Goal: Transaction & Acquisition: Purchase product/service

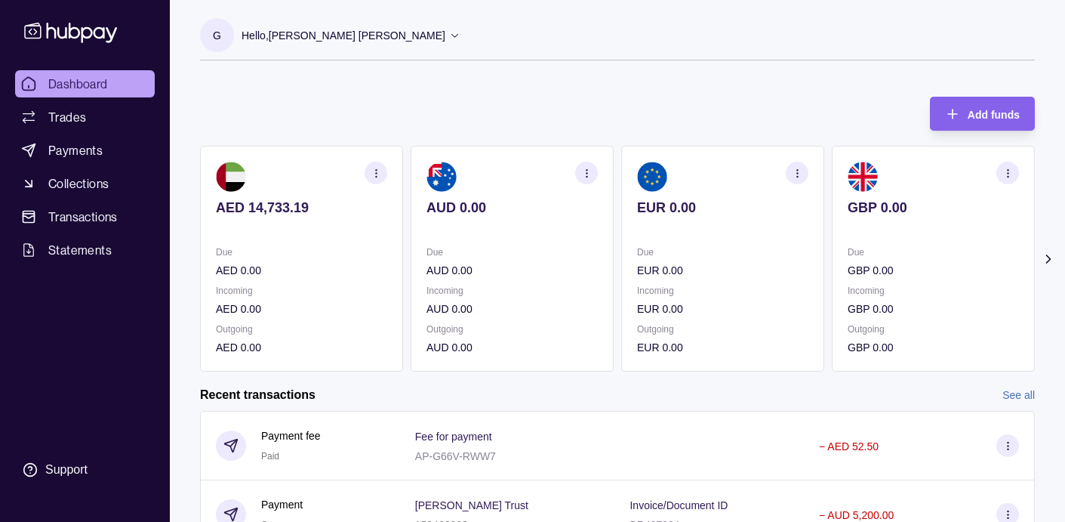
scroll to position [66, 0]
click at [68, 118] on span "Trades" at bounding box center [67, 117] width 38 height 18
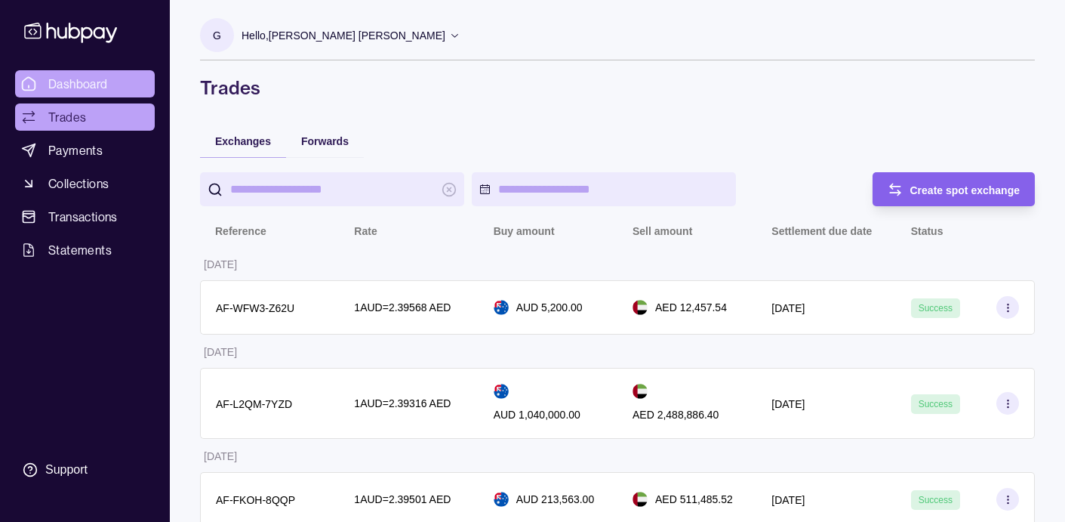
click at [79, 85] on span "Dashboard" at bounding box center [78, 84] width 60 height 18
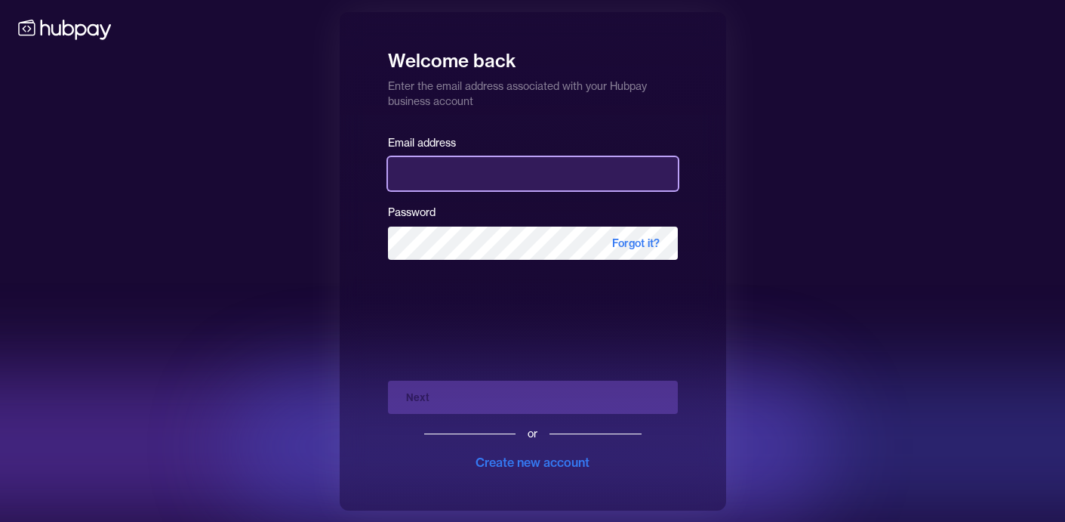
type input "**********"
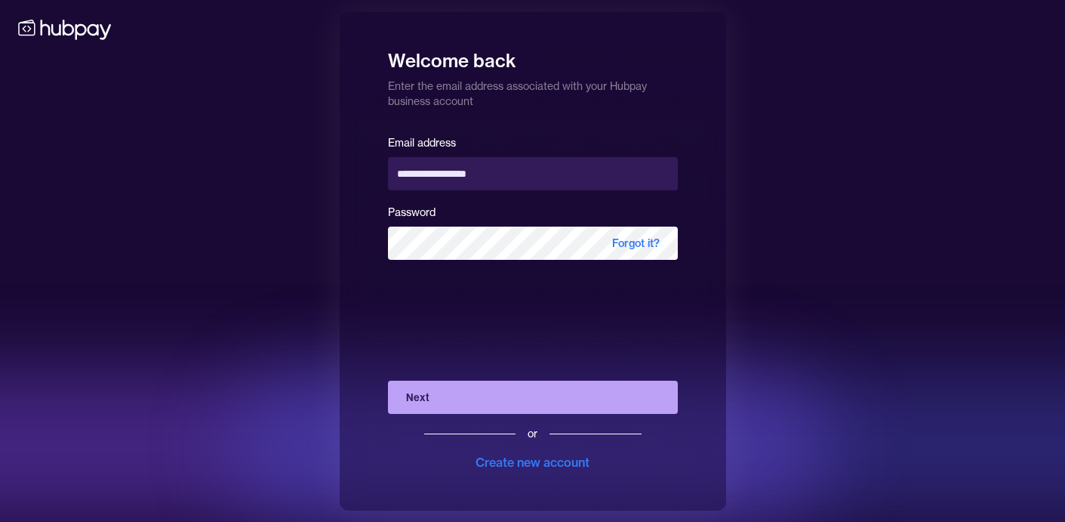
click at [477, 396] on button "Next" at bounding box center [533, 396] width 290 height 33
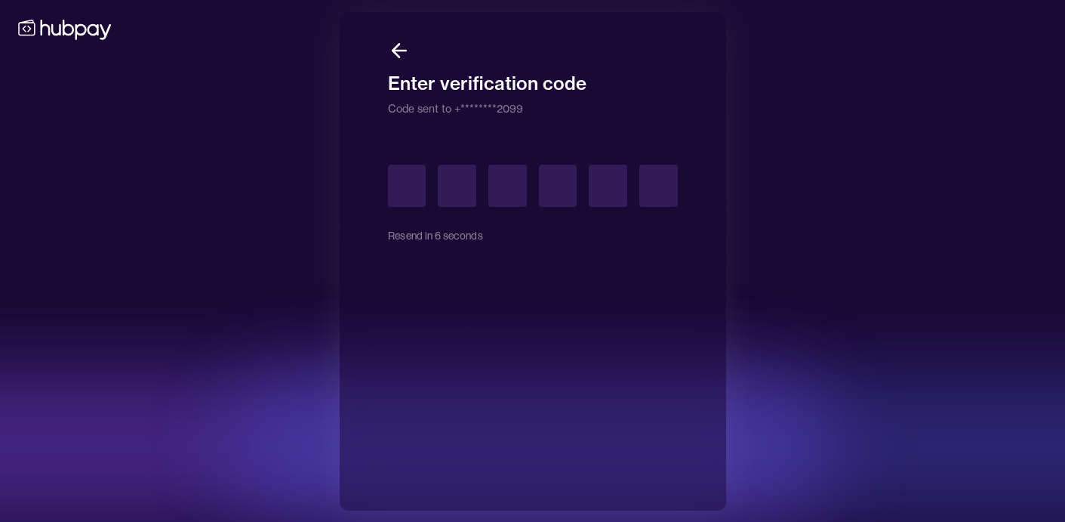
type input "*"
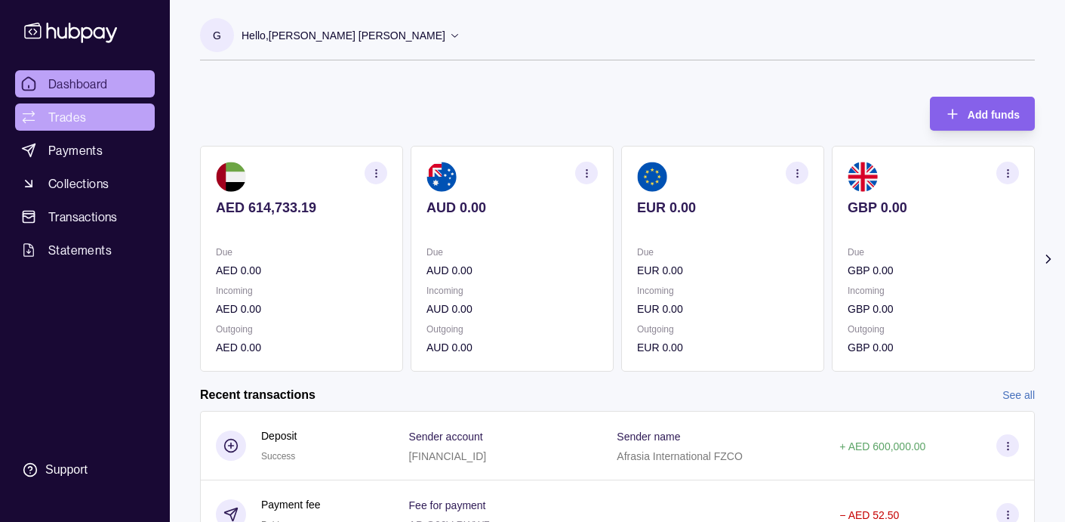
click at [79, 119] on span "Trades" at bounding box center [67, 117] width 38 height 18
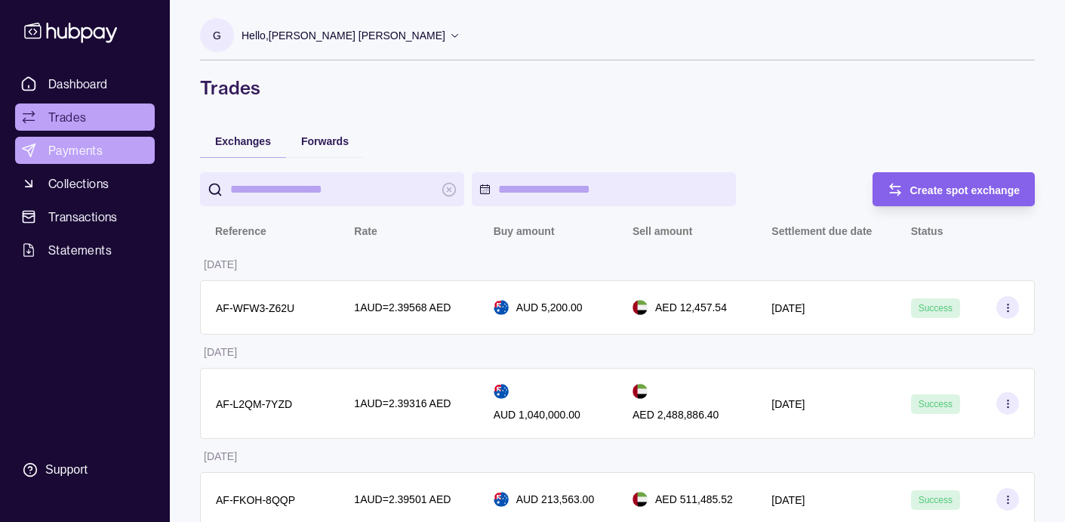
click at [69, 151] on span "Payments" at bounding box center [75, 150] width 54 height 18
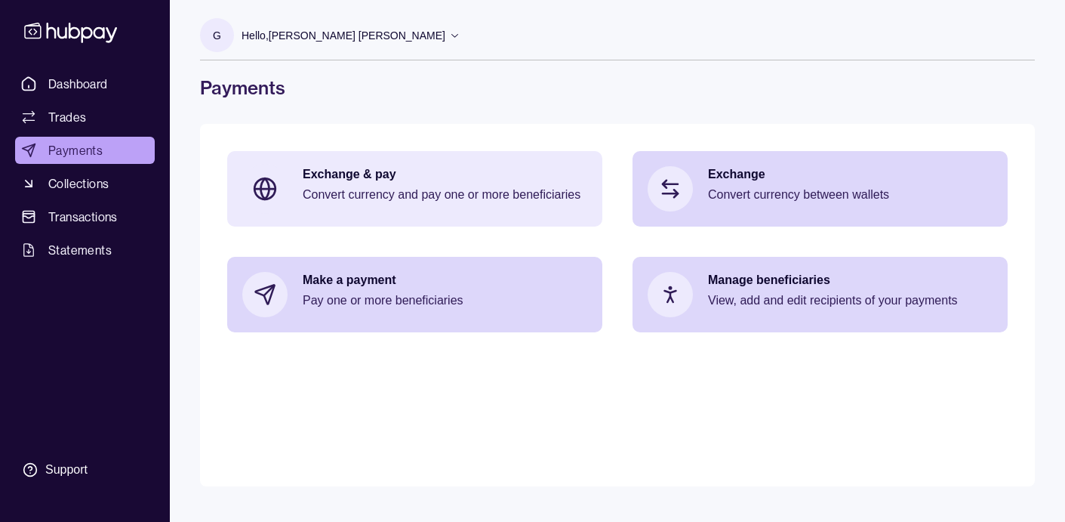
click at [408, 187] on p "Convert currency and pay one or more beneficiaries" at bounding box center [445, 194] width 285 height 17
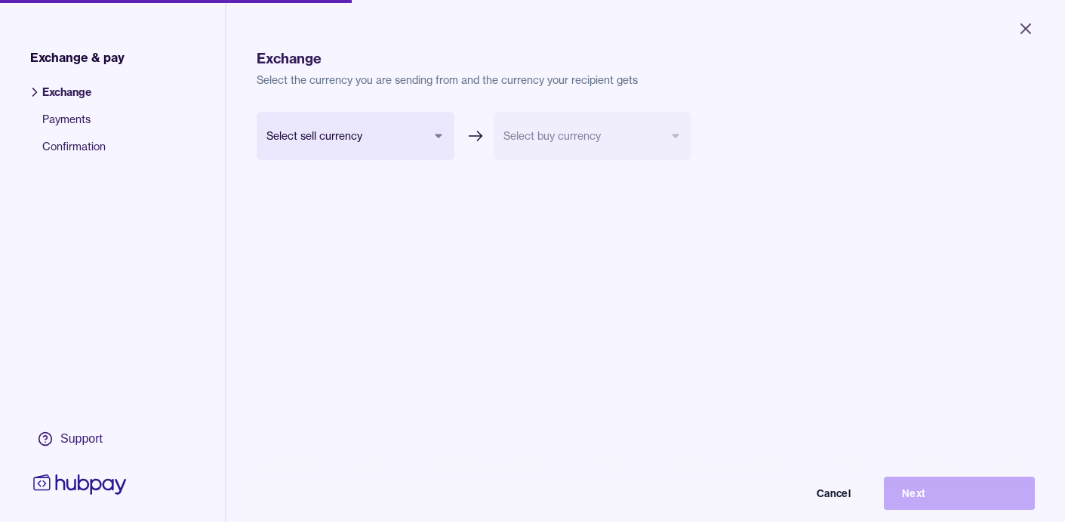
click at [358, 137] on body "Close Exchange & pay Exchange Payments Confirmation Support Exchange Select the…" at bounding box center [532, 261] width 1065 height 522
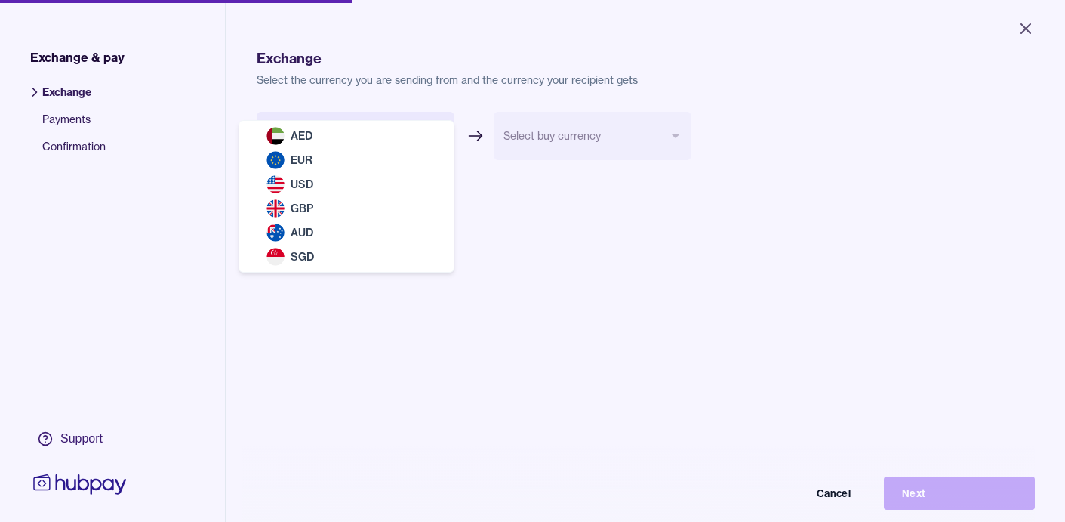
select select "***"
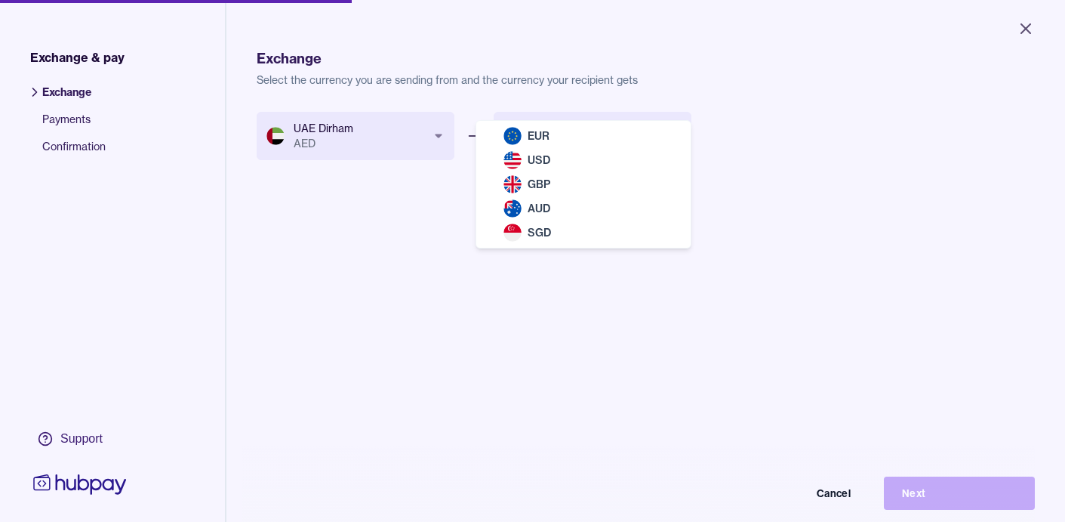
click at [591, 140] on body "Close Exchange & pay Exchange Payments Confirmation Support Exchange Select the…" at bounding box center [532, 261] width 1065 height 522
select select "***"
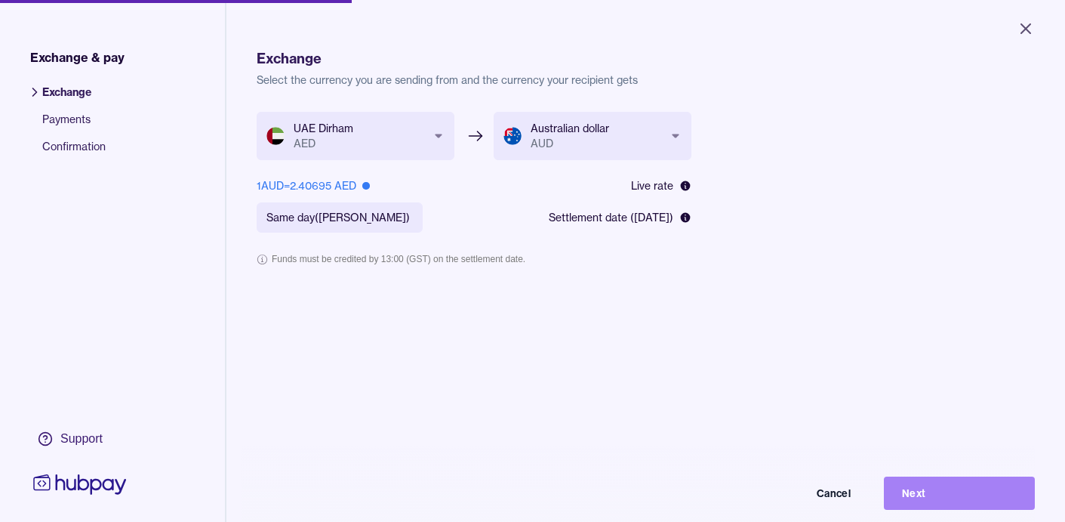
click at [943, 497] on button "Next" at bounding box center [959, 492] width 151 height 33
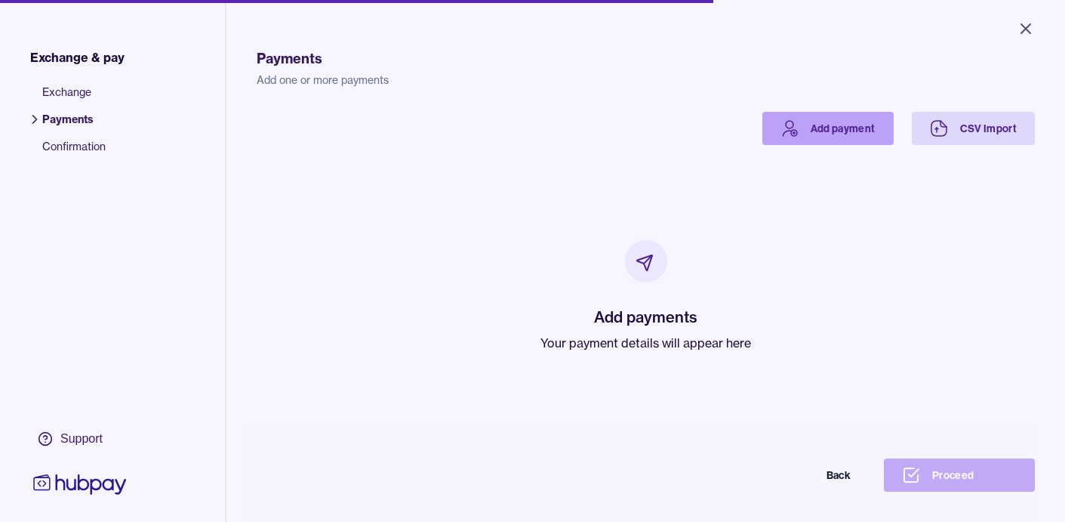
click at [851, 123] on link "Add payment" at bounding box center [827, 128] width 131 height 33
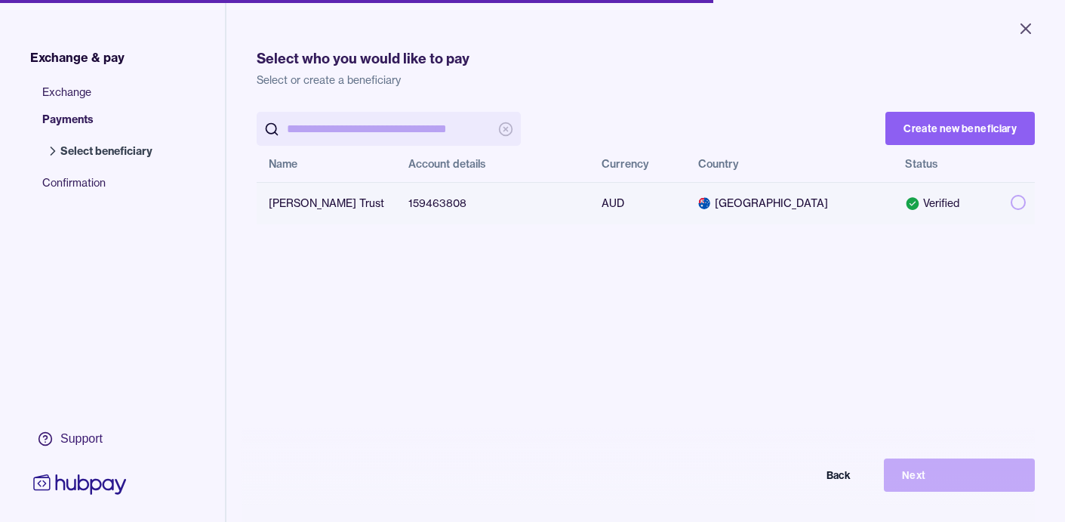
click at [1011, 201] on button "button" at bounding box center [1018, 202] width 15 height 15
click at [937, 478] on button "Next" at bounding box center [959, 474] width 151 height 33
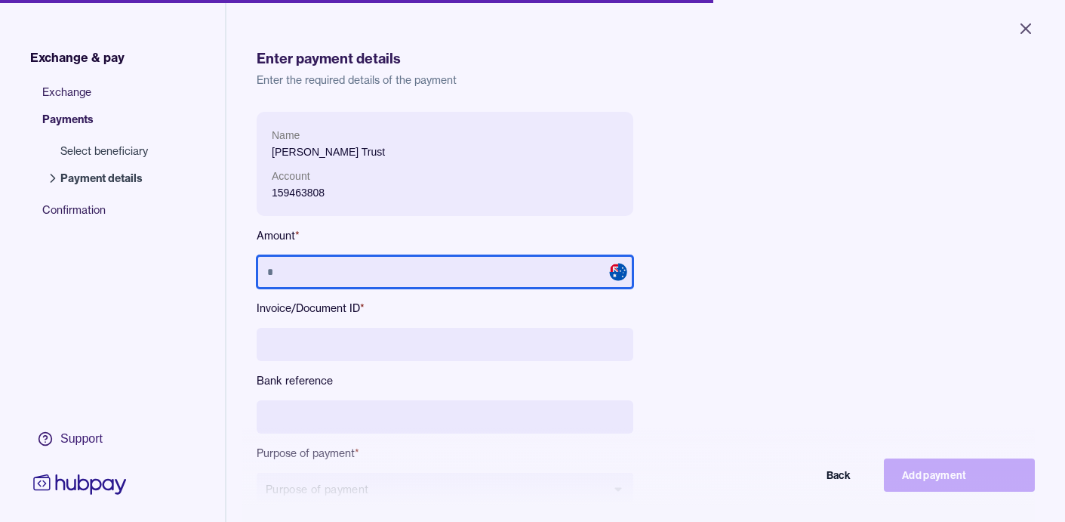
click at [361, 271] on input "text" at bounding box center [445, 271] width 377 height 33
type input "*******"
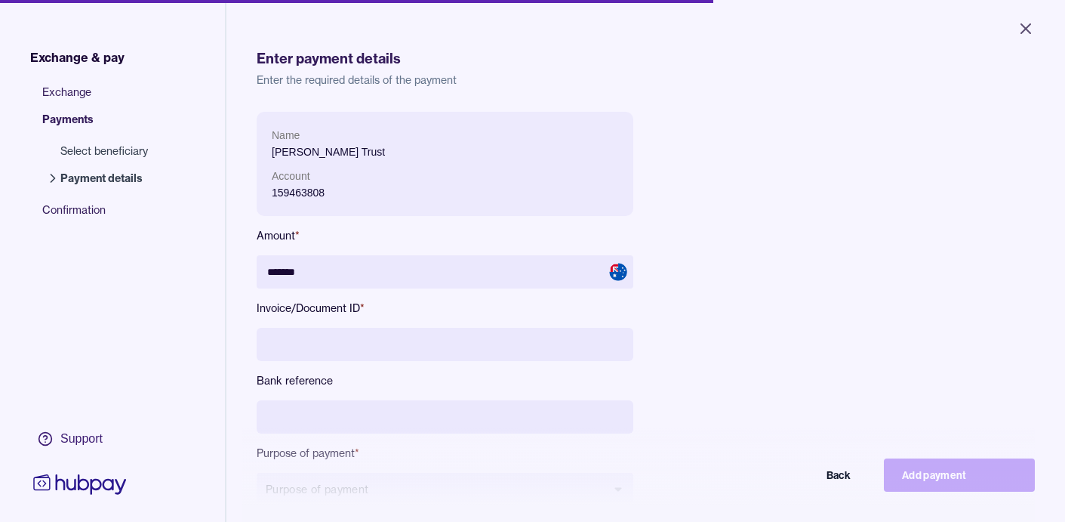
click at [399, 336] on input at bounding box center [445, 344] width 377 height 33
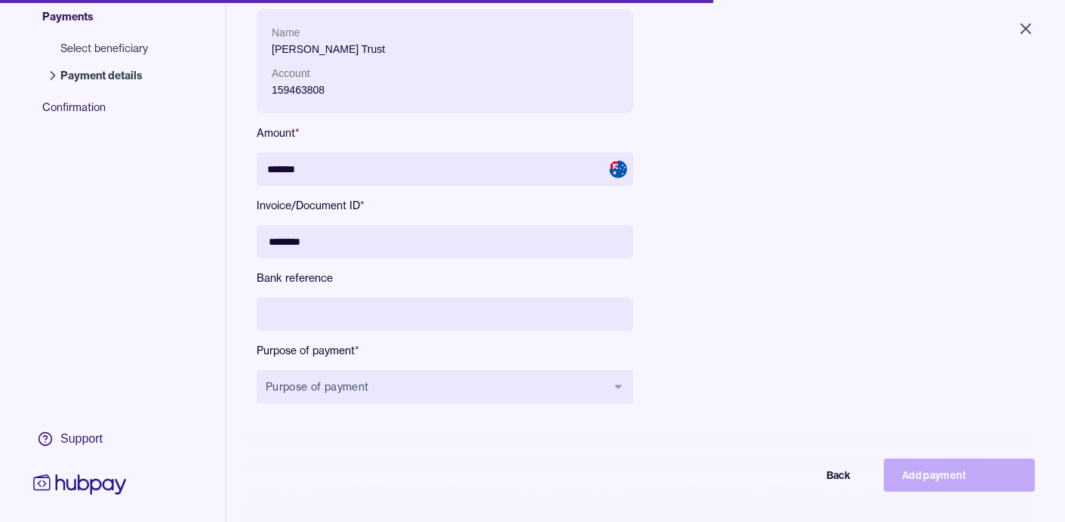
scroll to position [137, 0]
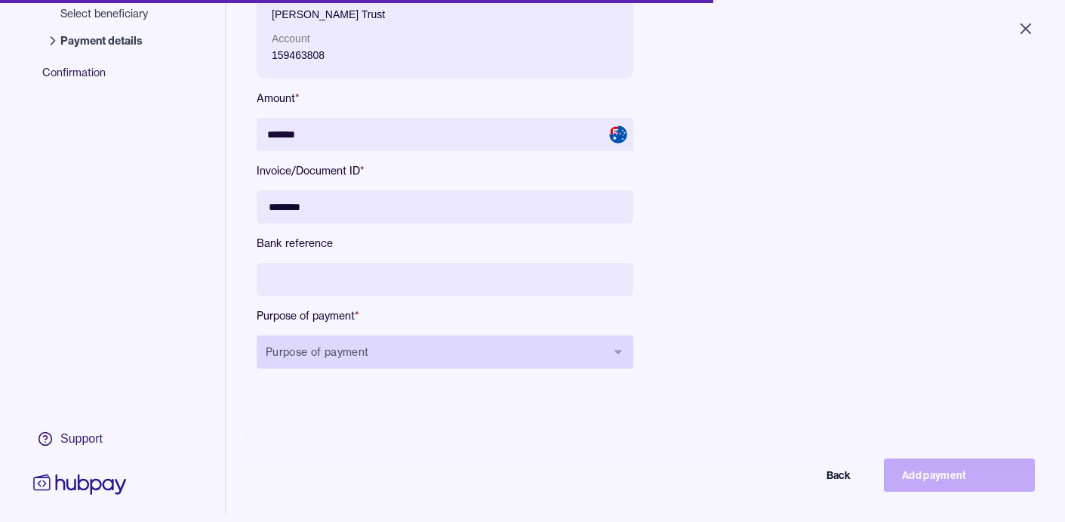
type input "********"
click at [429, 349] on button "Purpose of payment" at bounding box center [445, 351] width 377 height 33
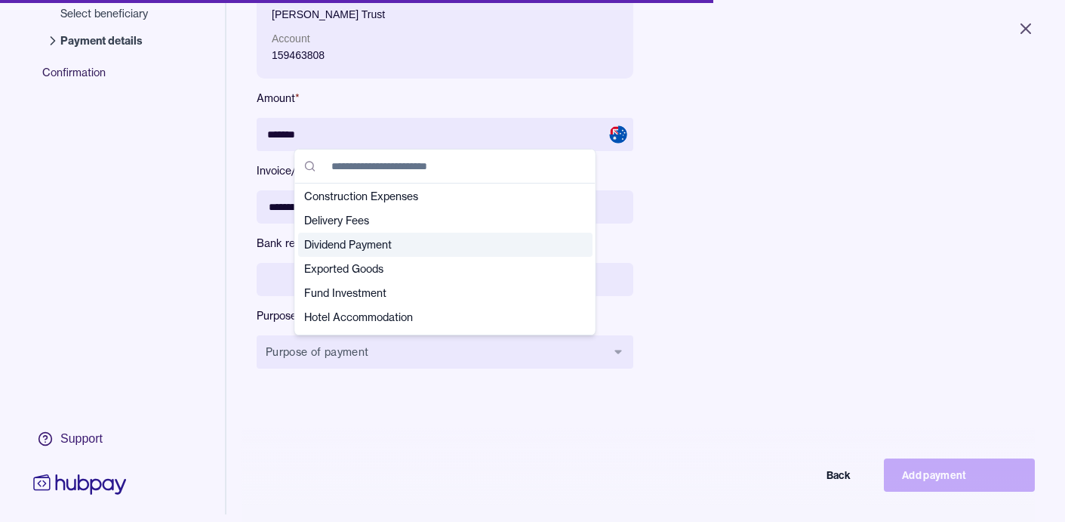
scroll to position [119, 0]
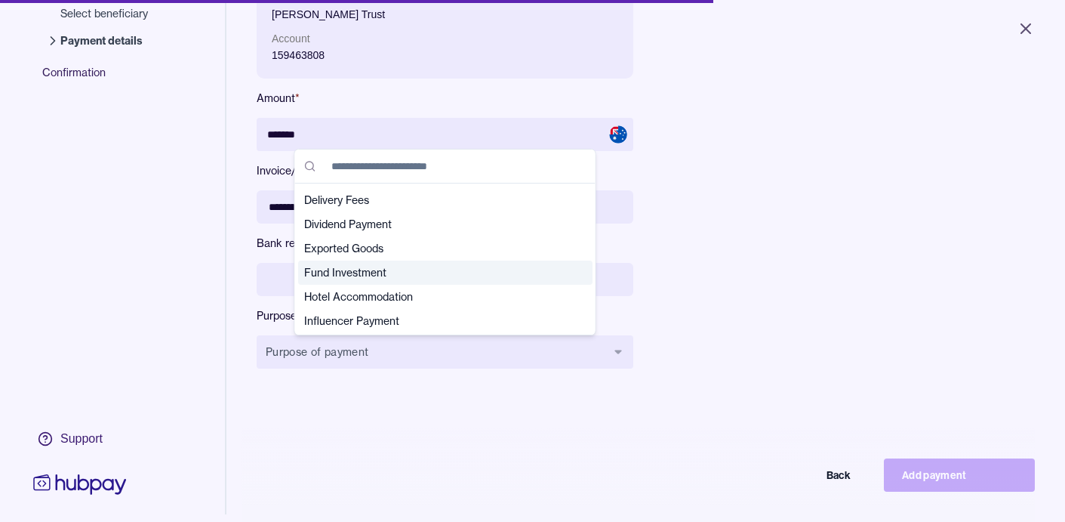
click at [368, 272] on span "Fund Investment" at bounding box center [436, 272] width 264 height 15
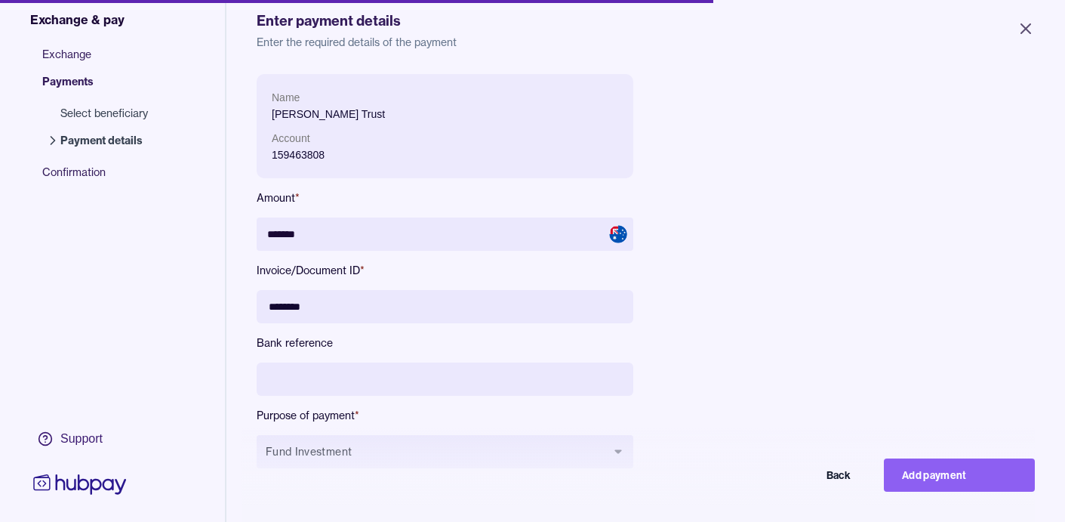
scroll to position [72, 0]
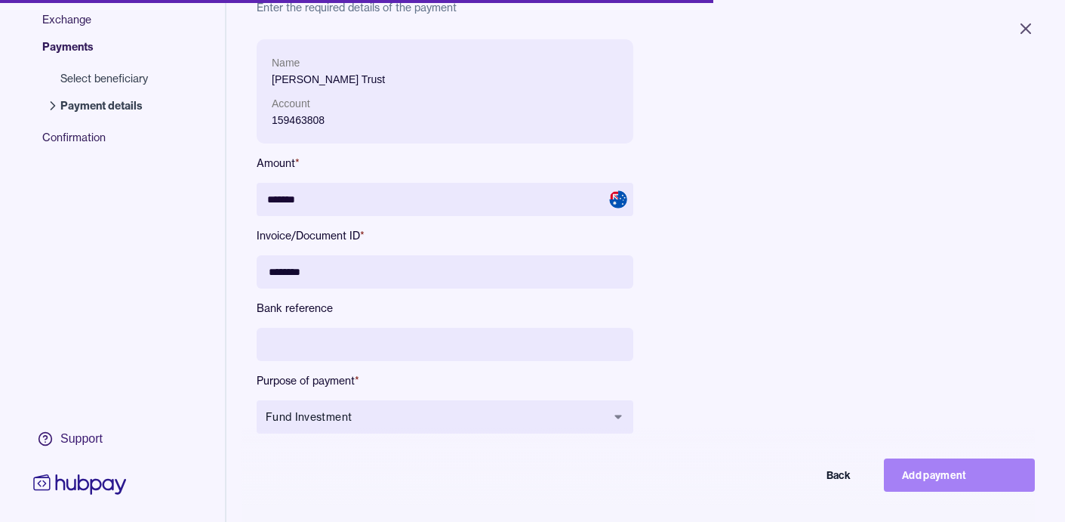
click at [958, 474] on button "Add payment" at bounding box center [959, 474] width 151 height 33
type input "******"
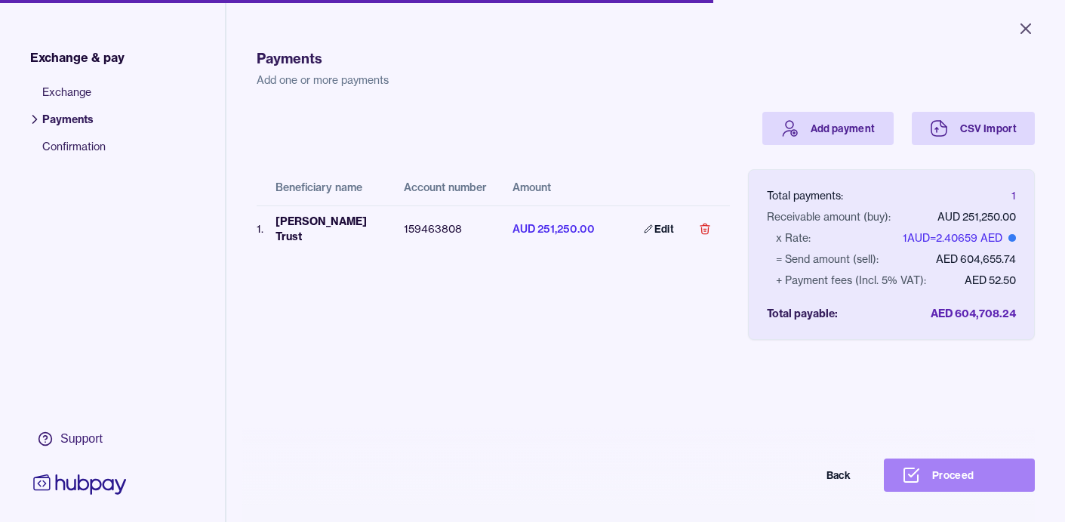
click at [947, 474] on button "Proceed" at bounding box center [959, 474] width 151 height 33
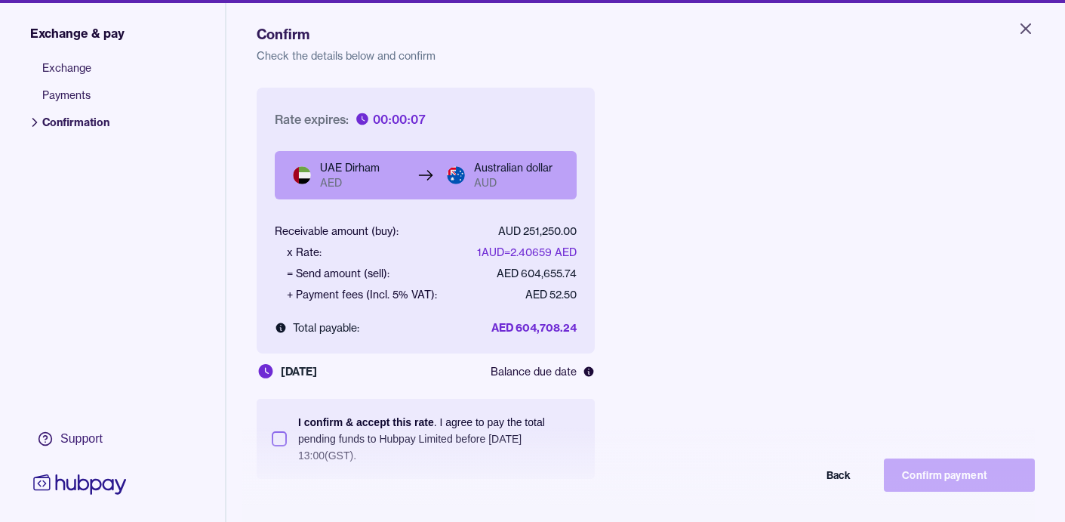
scroll to position [26, 0]
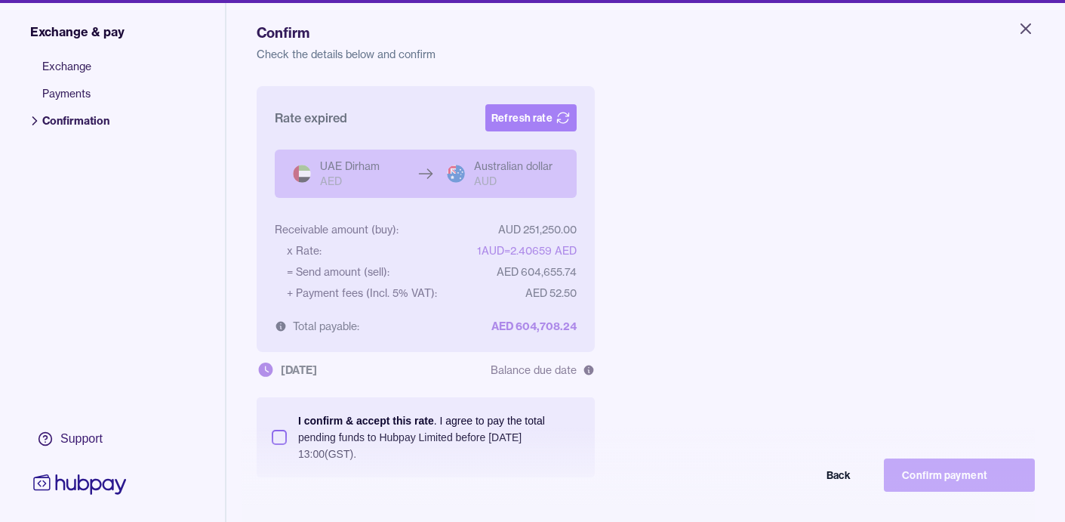
click at [521, 114] on button "Refresh rate" at bounding box center [530, 117] width 91 height 27
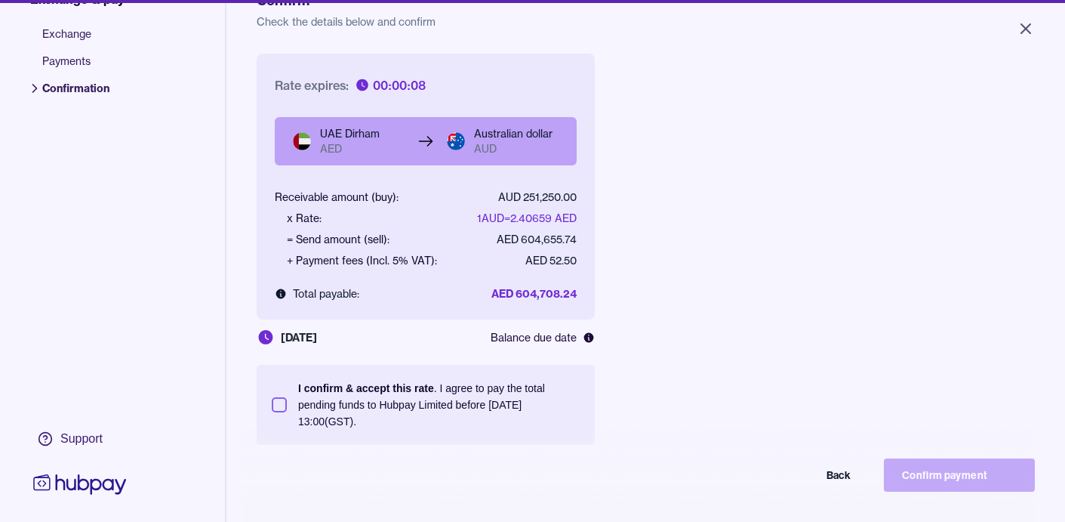
scroll to position [53, 0]
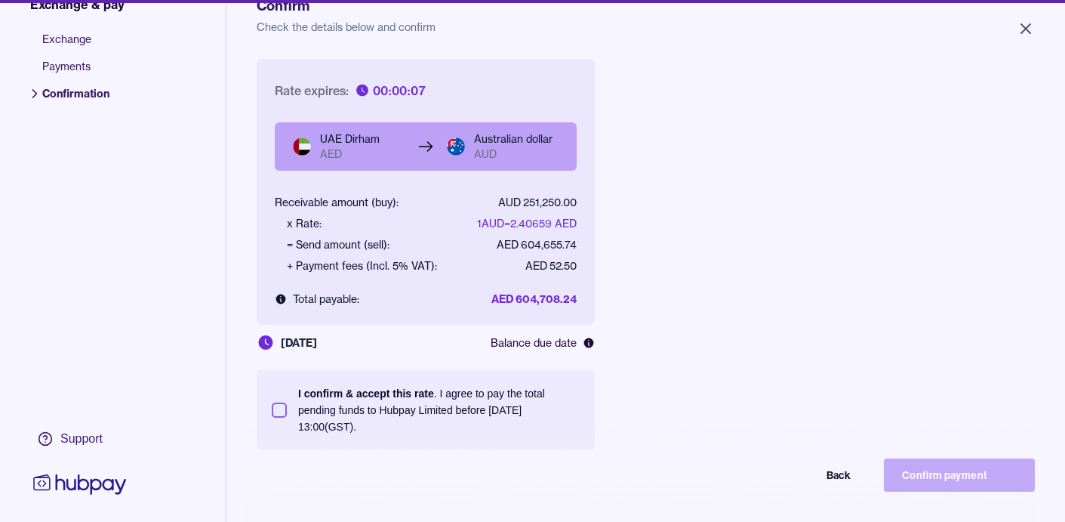
click at [279, 409] on button "I confirm & accept this rate . I agree to pay the total pending funds to Hubpay…" at bounding box center [279, 409] width 15 height 15
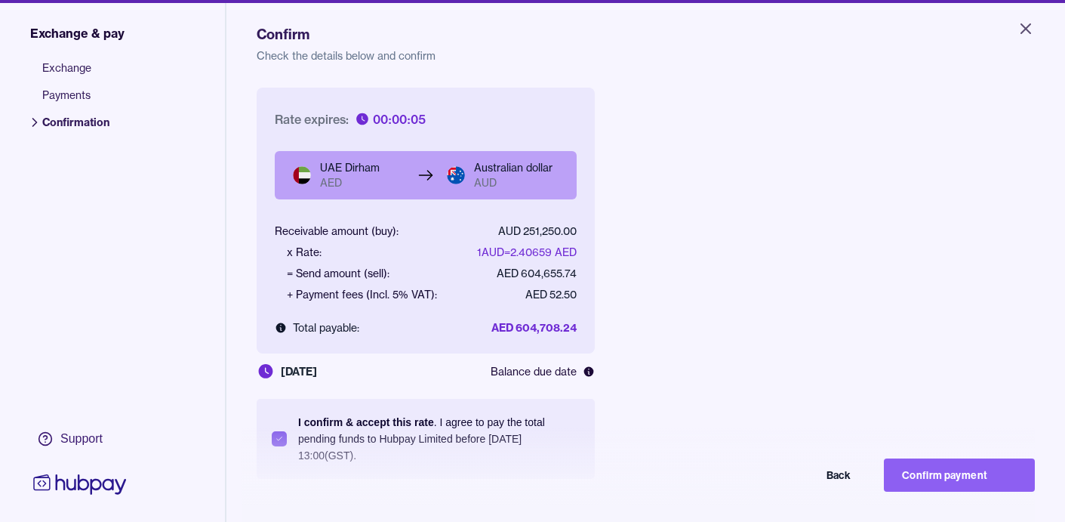
scroll to position [20, 0]
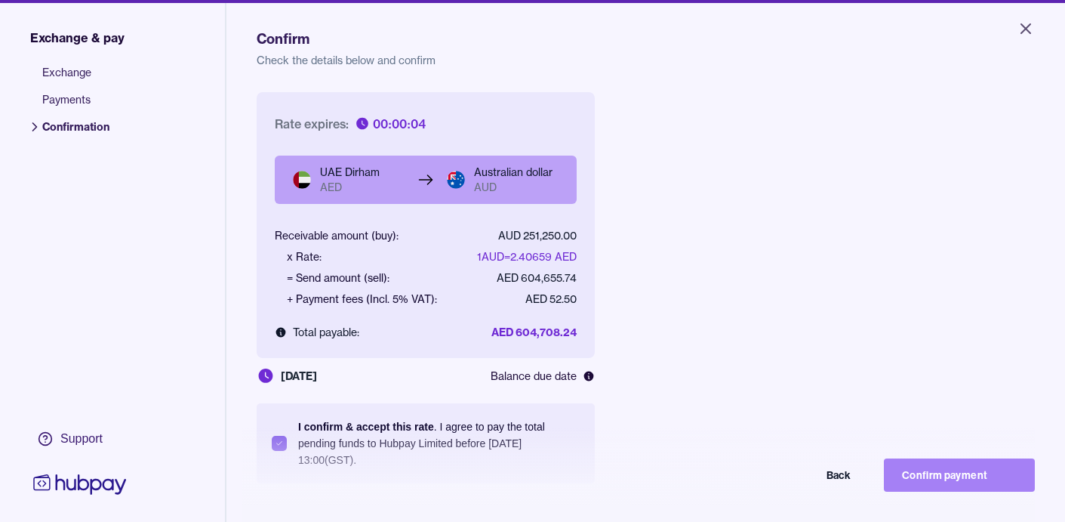
click at [949, 473] on button "Confirm payment" at bounding box center [959, 474] width 151 height 33
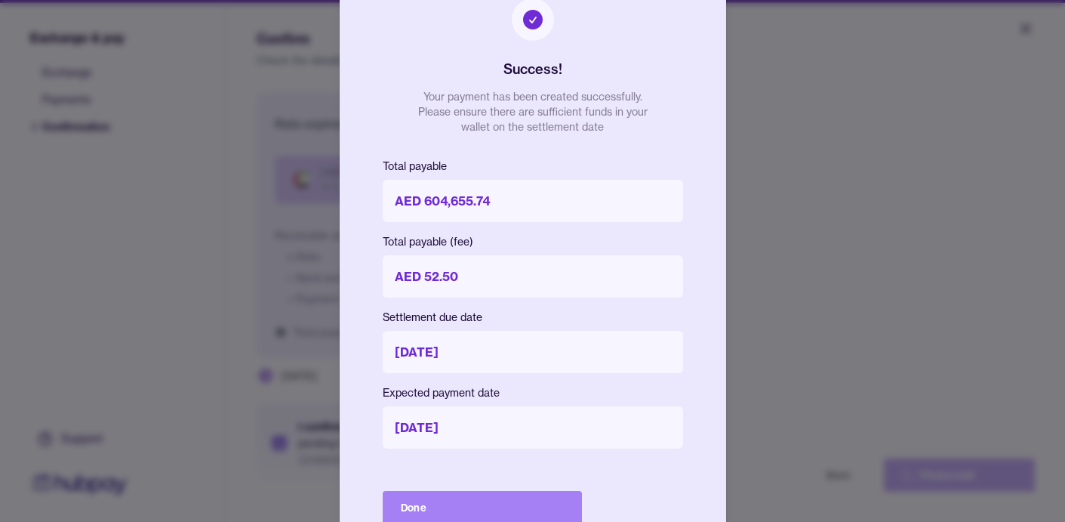
click at [555, 504] on button "Done" at bounding box center [482, 507] width 199 height 33
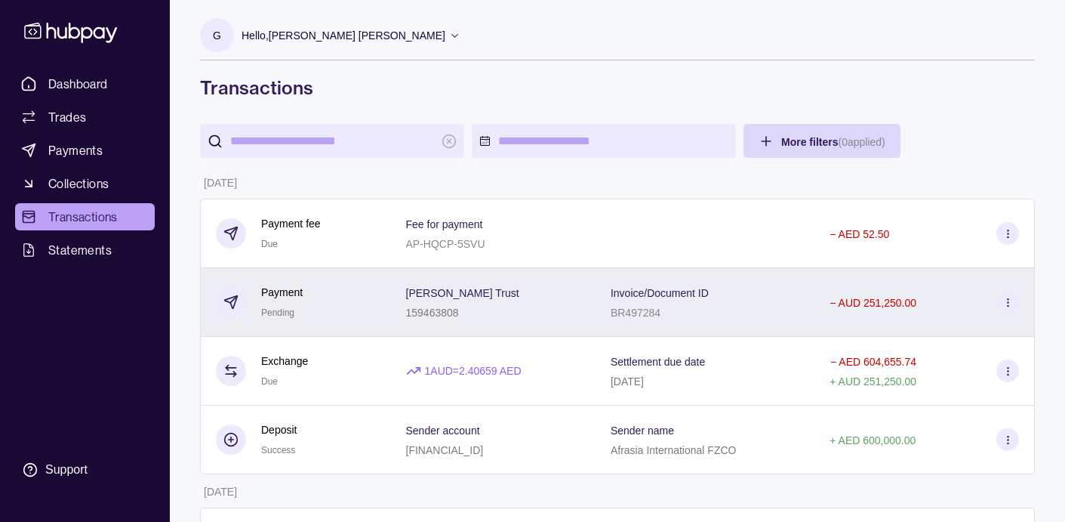
click at [1011, 306] on icon at bounding box center [1007, 302] width 11 height 11
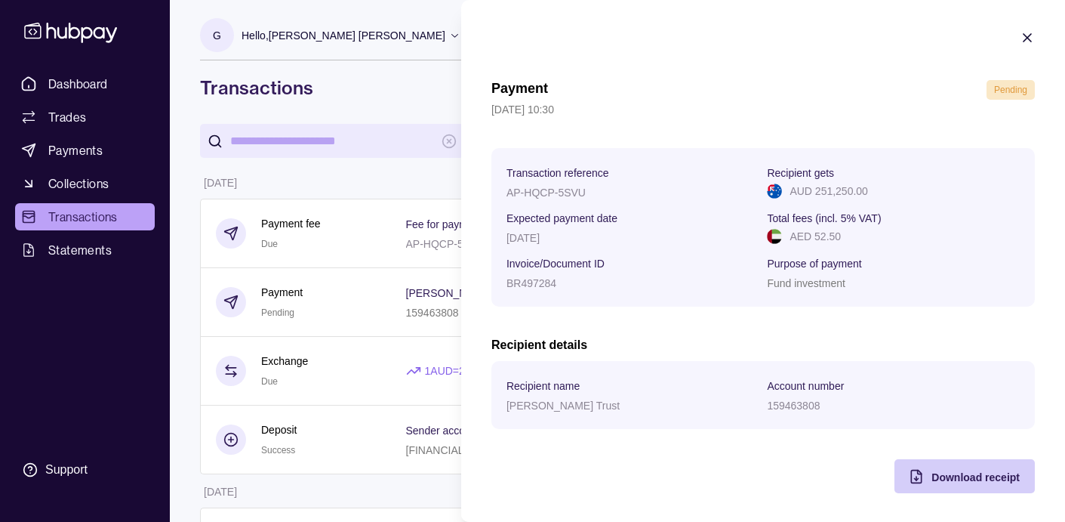
click at [988, 478] on span "Download receipt" at bounding box center [975, 477] width 88 height 12
